Goal: Check status

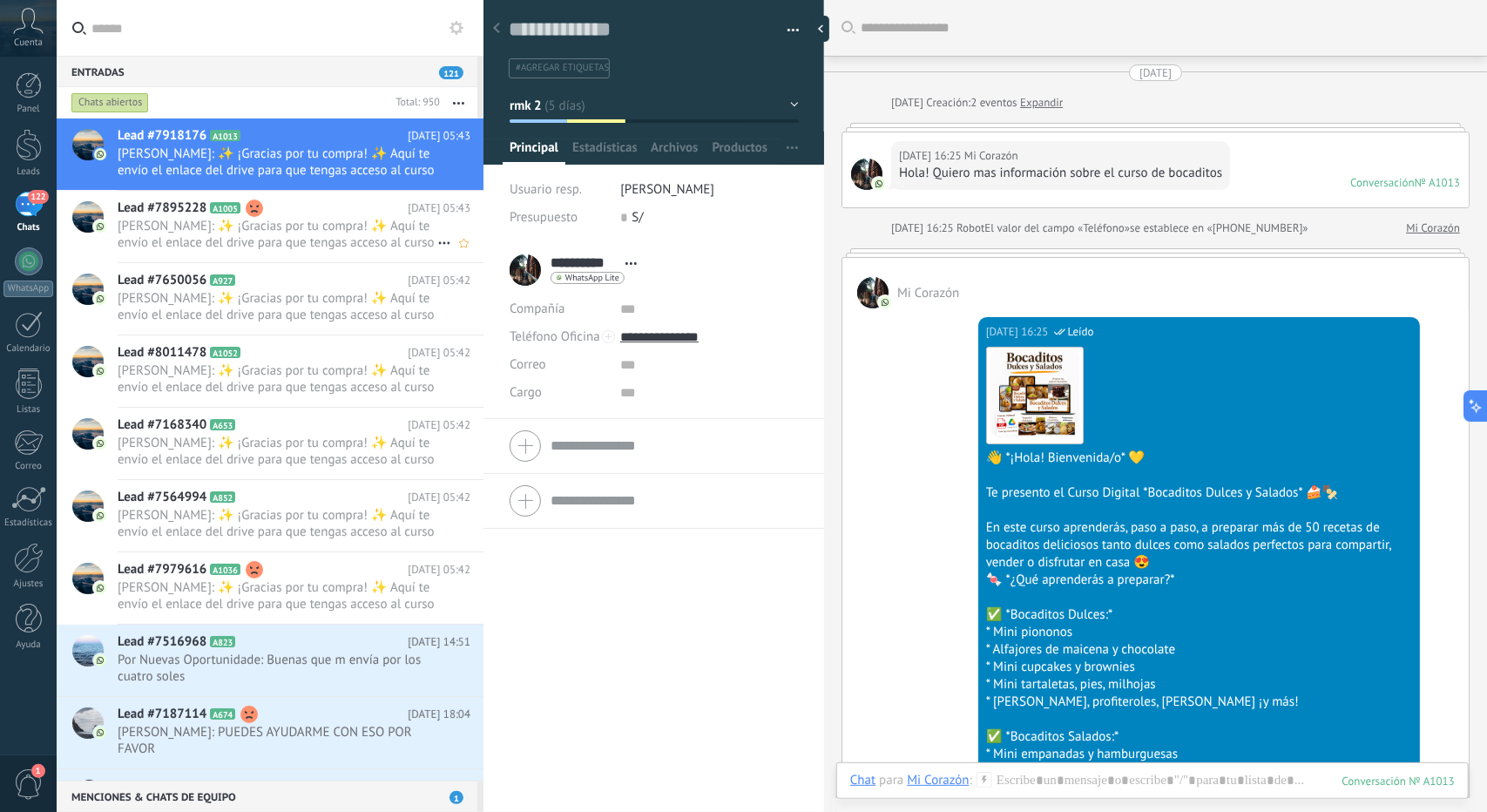
scroll to position [26, 0]
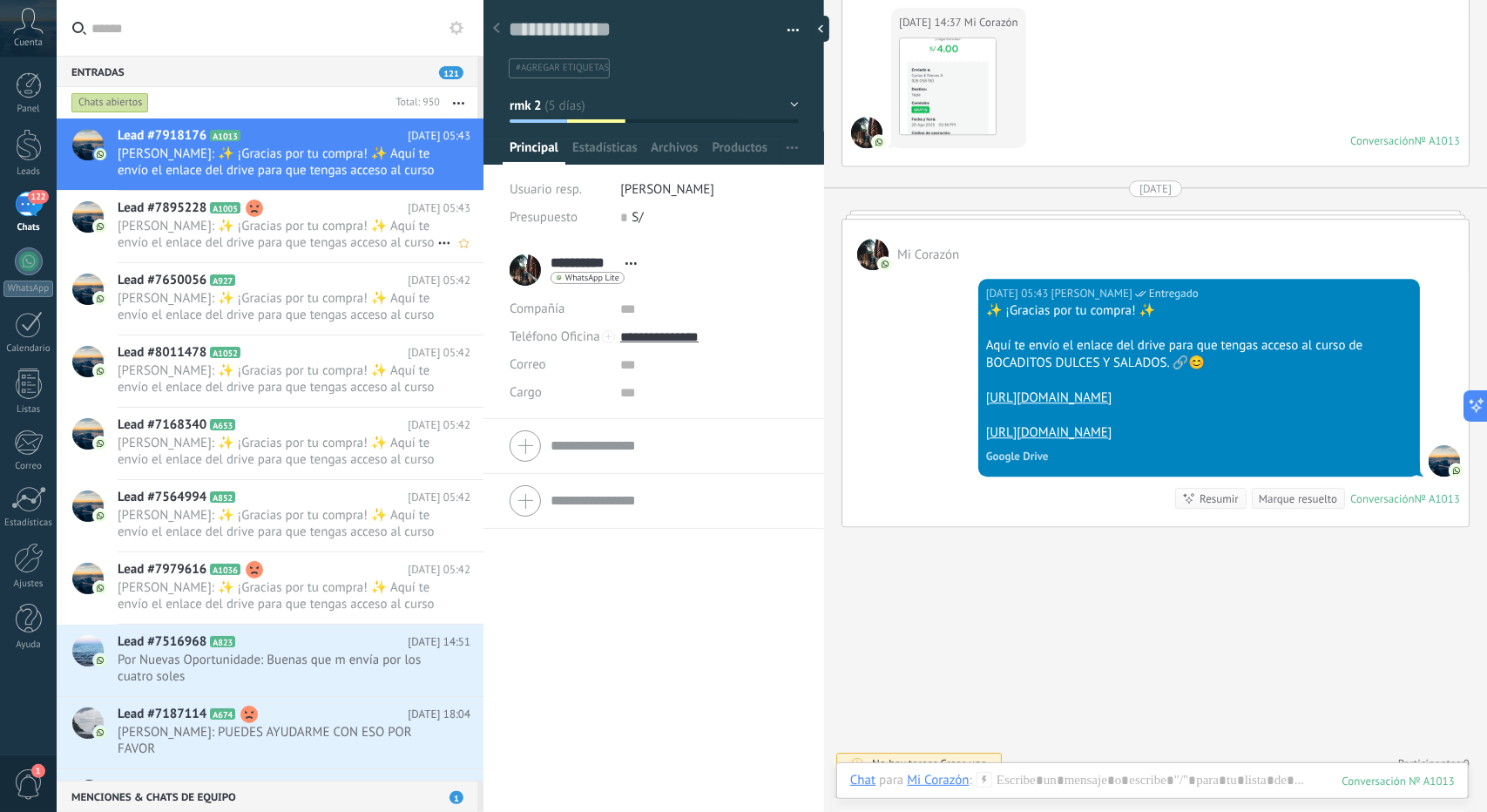
click at [307, 245] on span "[PERSON_NAME]: ✨ ¡Gracias por tu compra! ✨ Aquí te envío el enlace del drive pa…" at bounding box center [277, 234] width 319 height 33
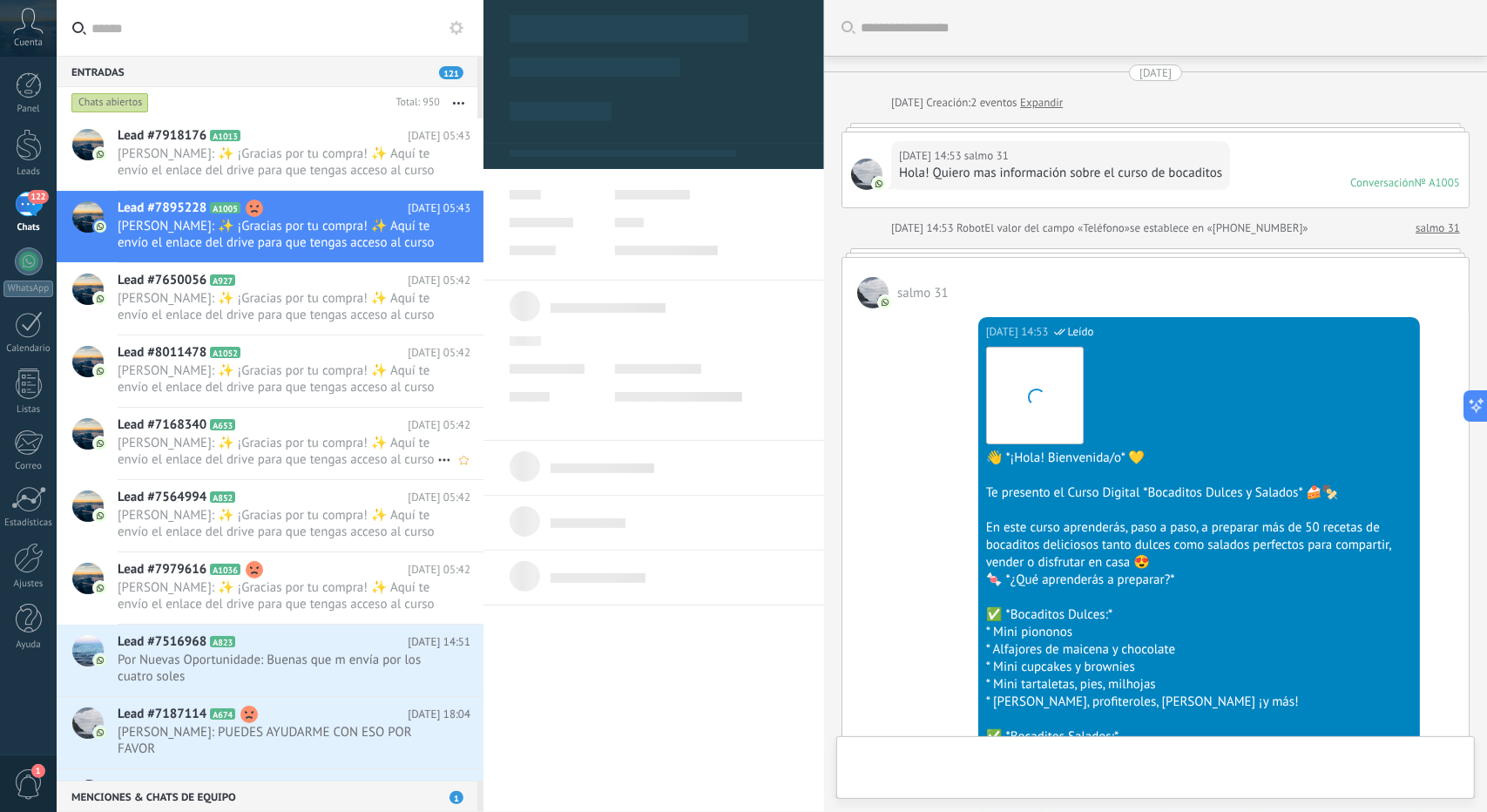
scroll to position [3093, 0]
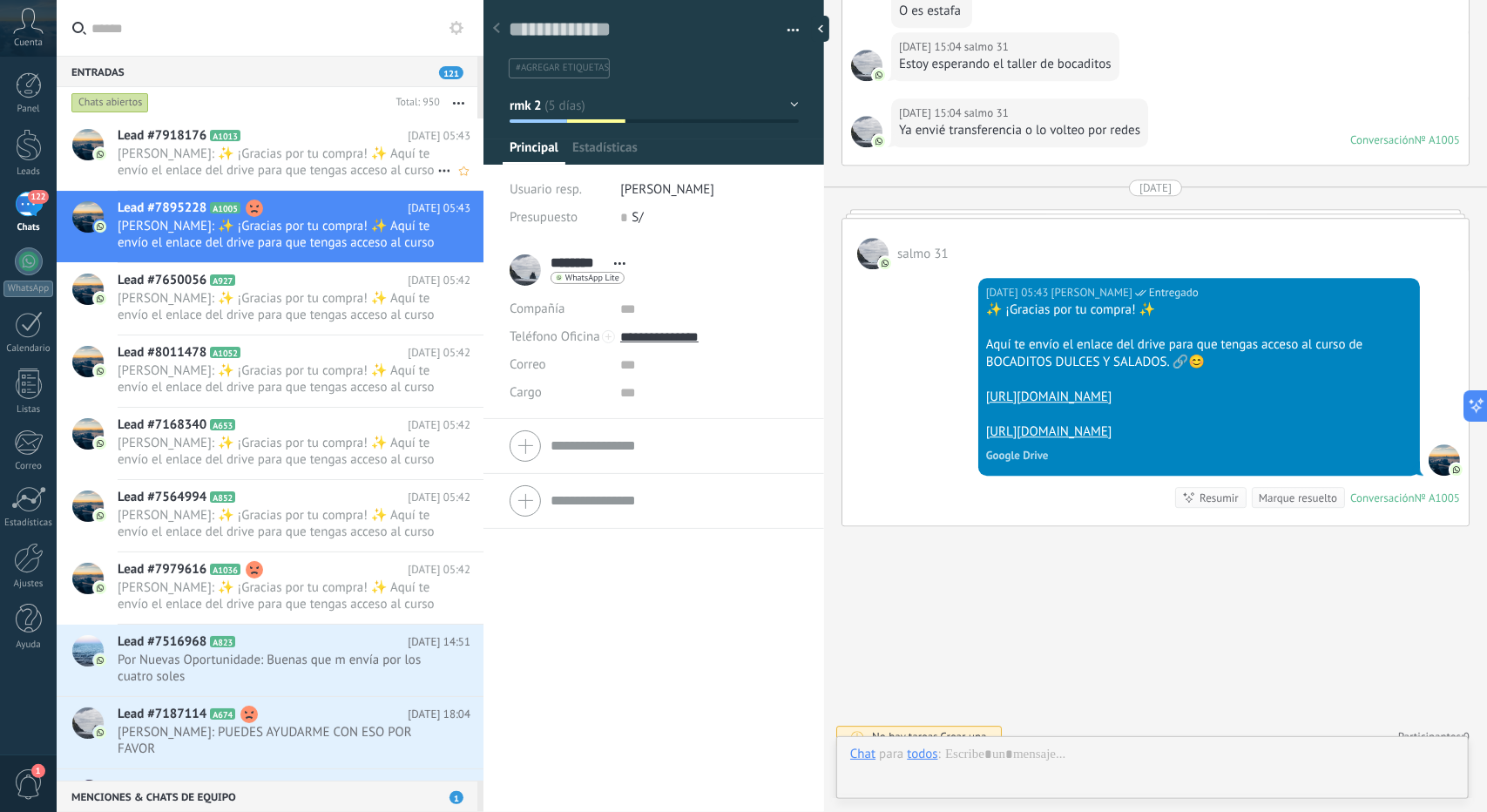
click at [334, 160] on span "[PERSON_NAME]: ✨ ¡Gracias por tu compra! ✨ Aquí te envío el enlace del drive pa…" at bounding box center [277, 161] width 319 height 33
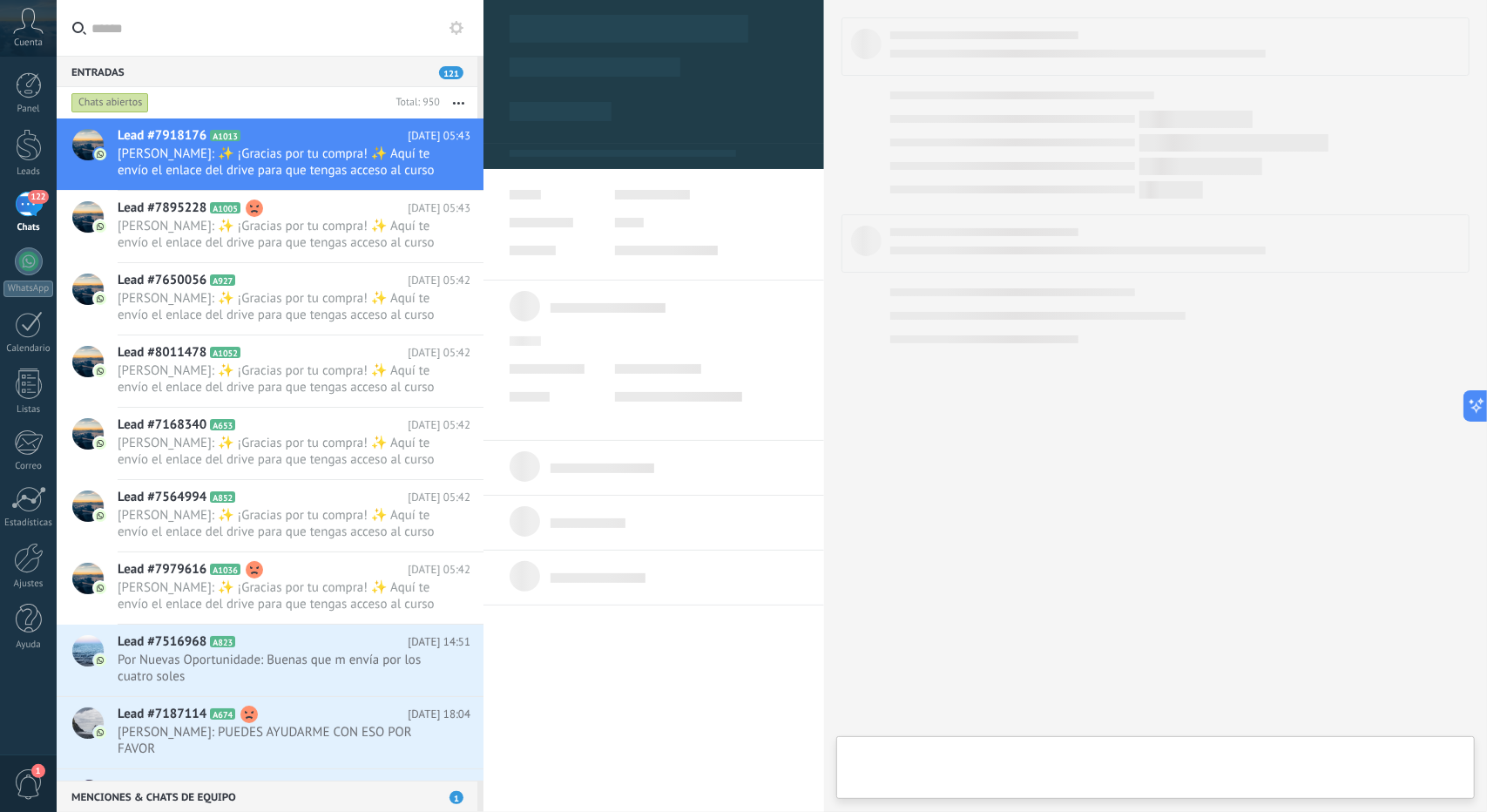
type textarea "**********"
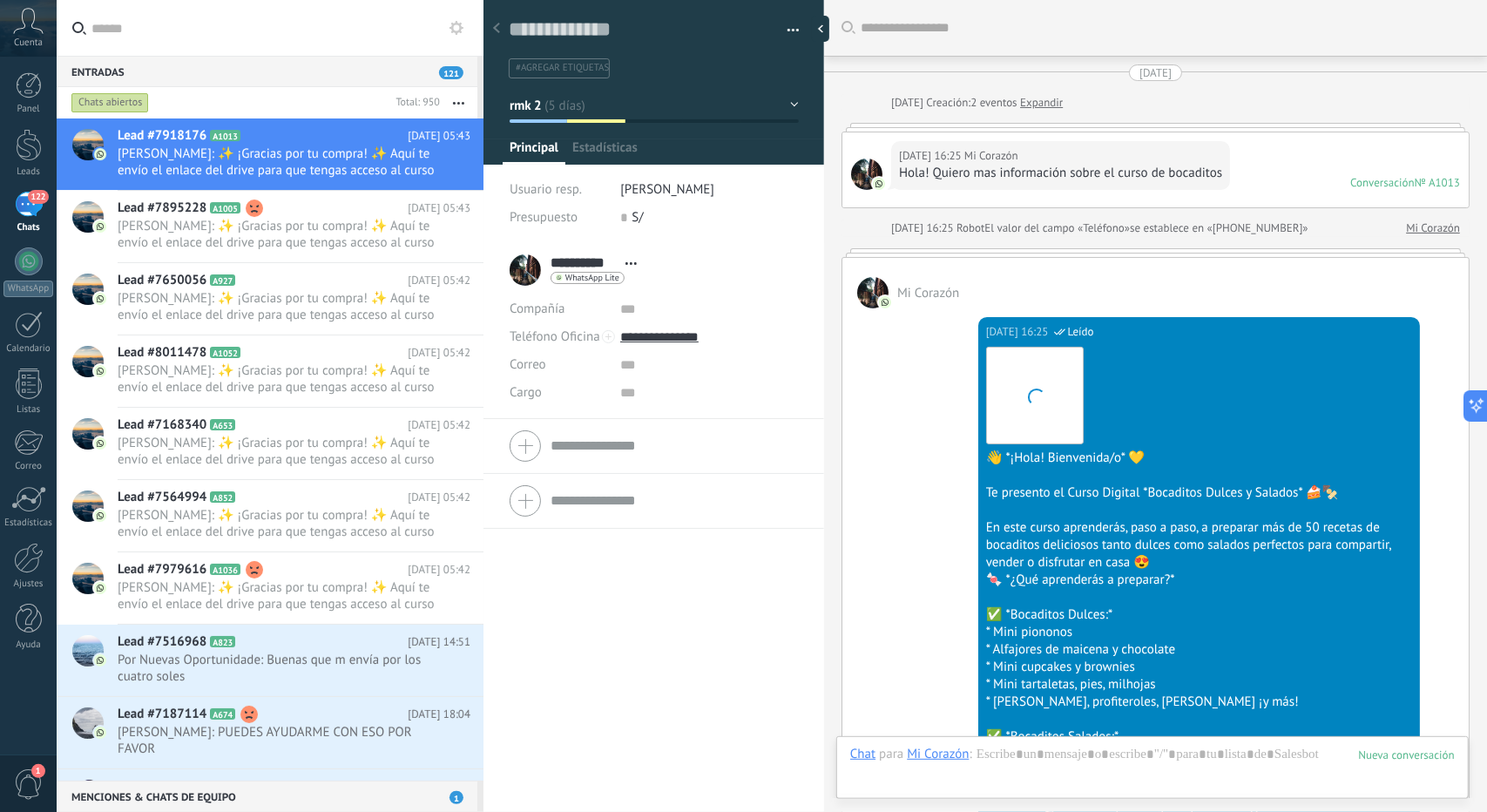
scroll to position [3157, 0]
